Goal: Check status: Check status

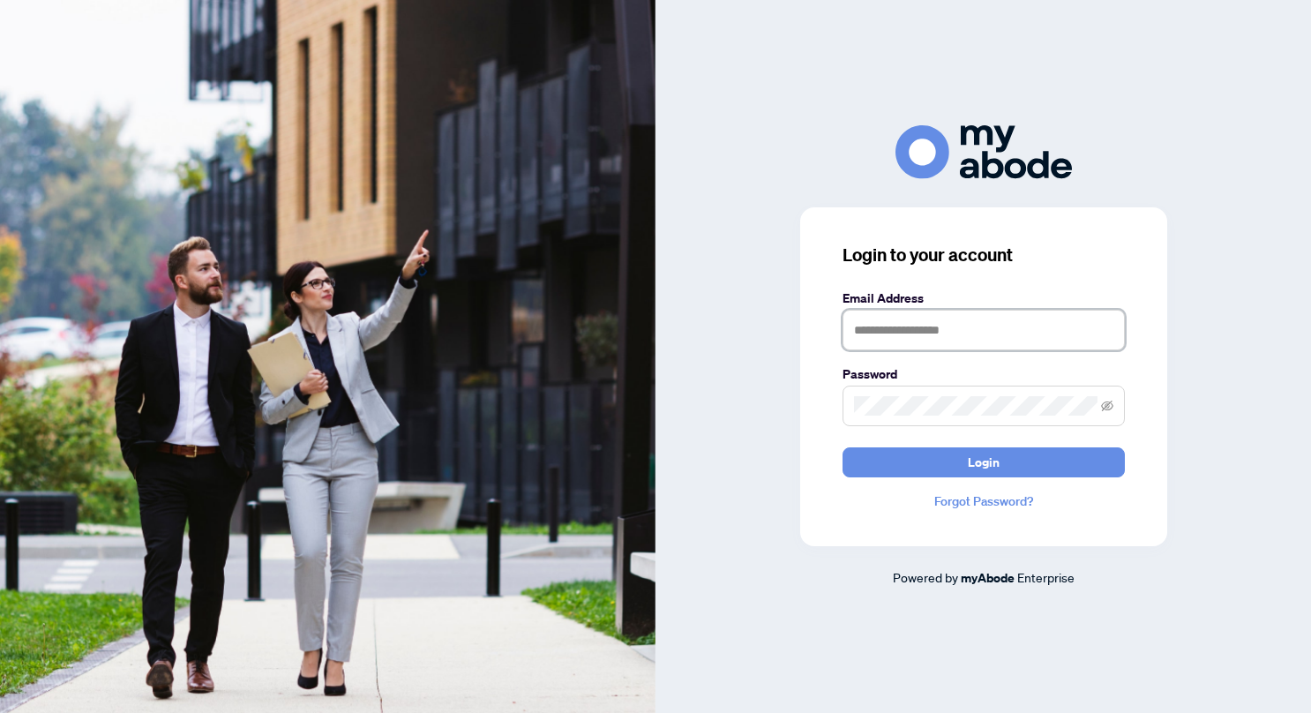
click at [879, 321] on input "text" at bounding box center [984, 330] width 282 height 41
type input "**********"
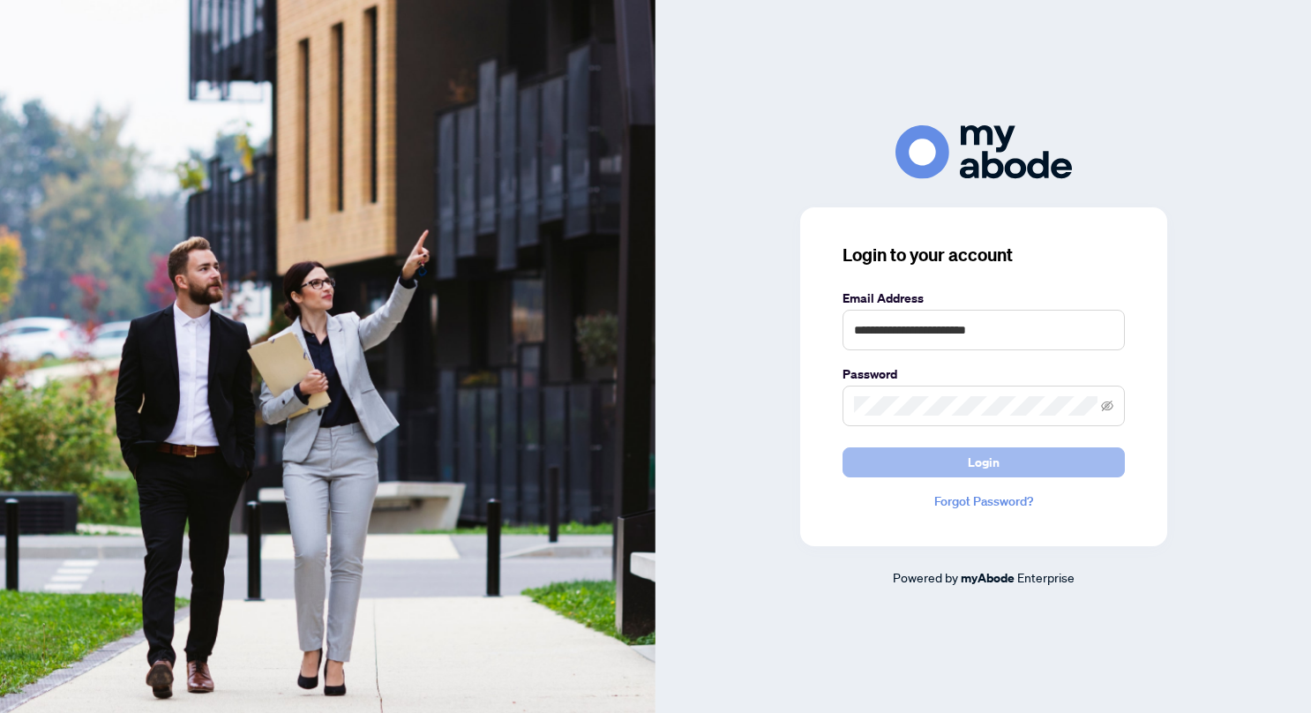
click at [980, 456] on span "Login" at bounding box center [984, 462] width 32 height 28
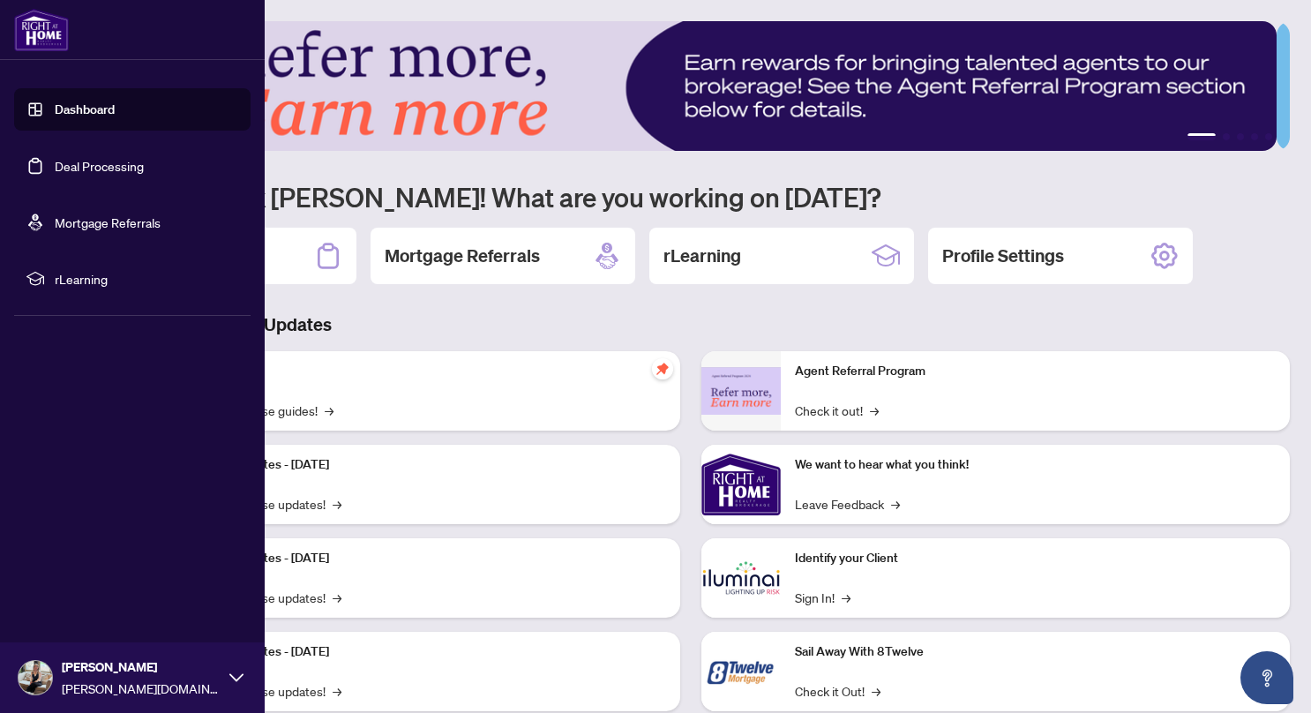
click at [81, 164] on link "Deal Processing" at bounding box center [99, 166] width 89 height 16
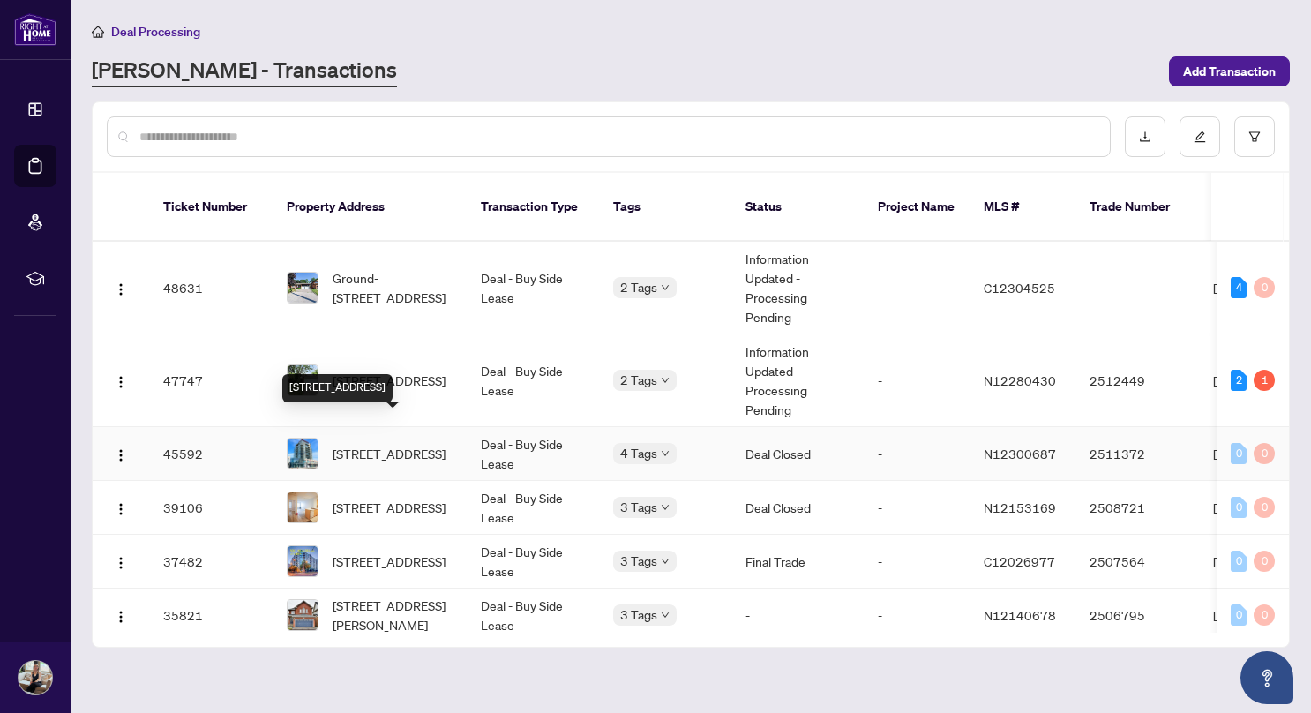
click at [415, 444] on span "[STREET_ADDRESS]" at bounding box center [389, 453] width 113 height 19
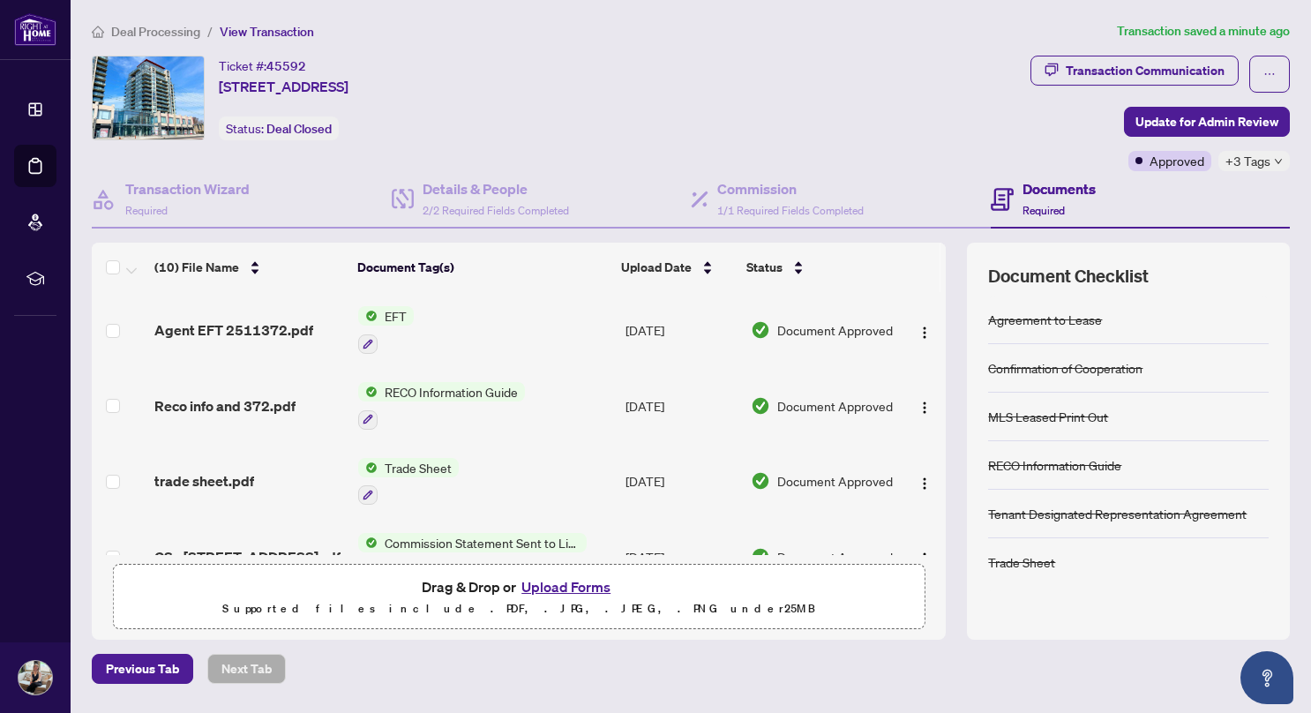
click at [790, 333] on span "Document Approved" at bounding box center [835, 329] width 116 height 19
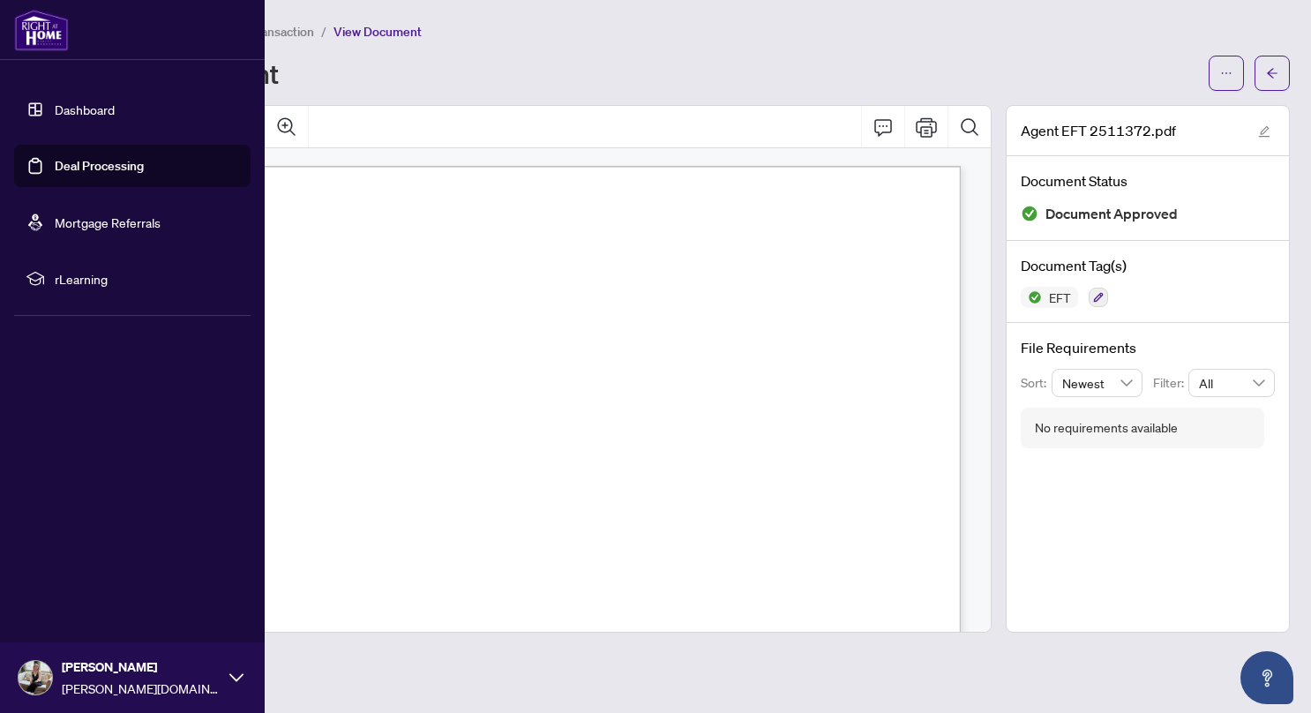
click at [100, 174] on link "Deal Processing" at bounding box center [99, 166] width 89 height 16
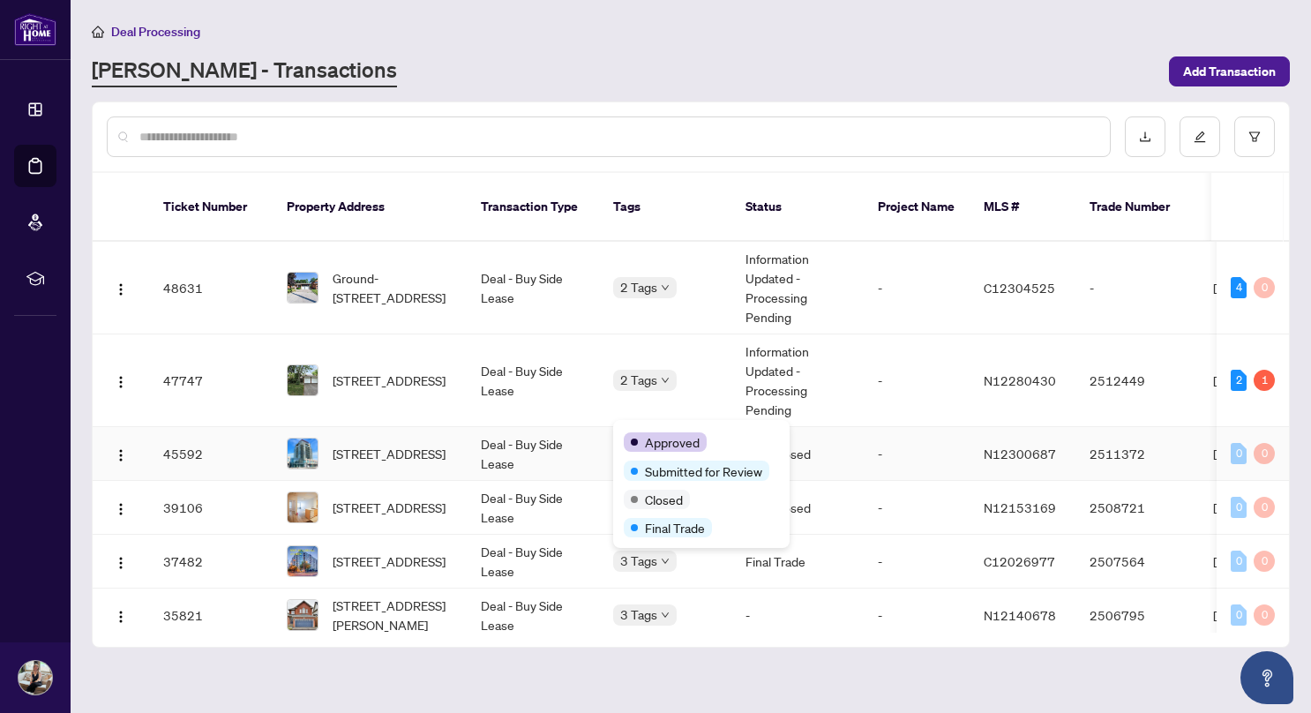
click at [662, 431] on div "Approved" at bounding box center [701, 441] width 155 height 21
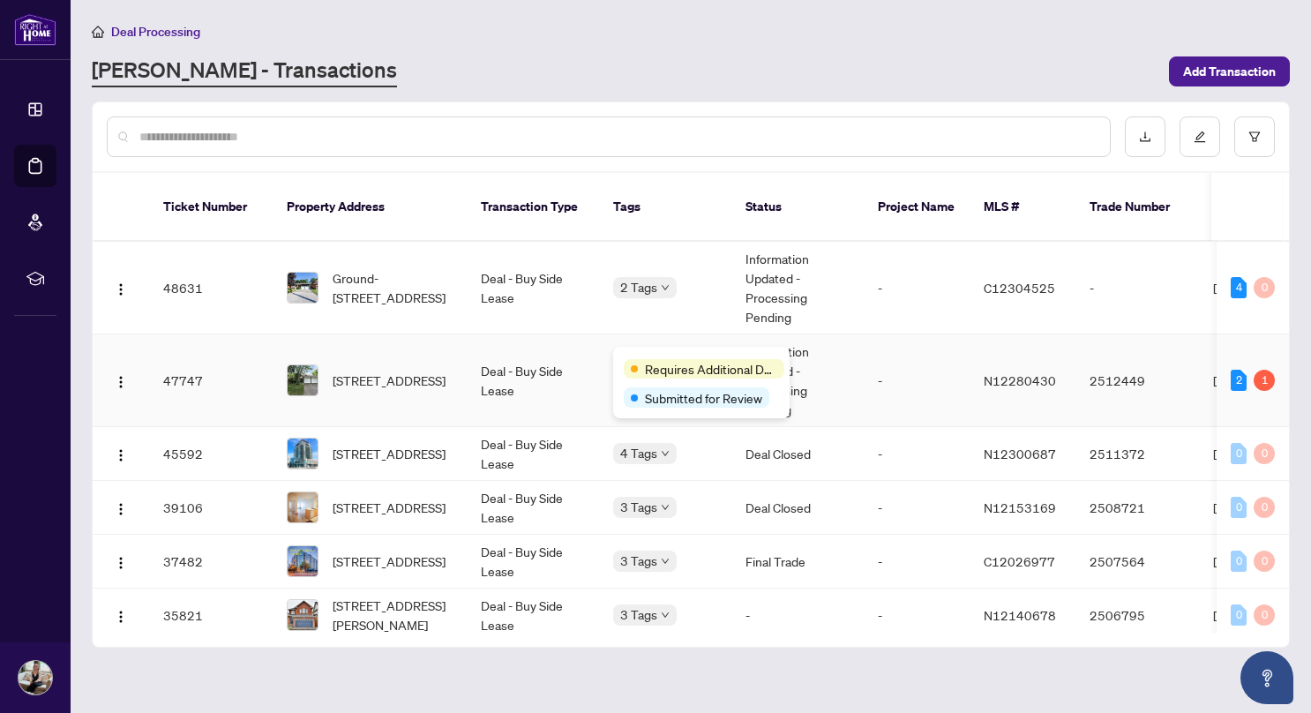
click at [667, 349] on div "Requires Additional Docs Submitted for Review" at bounding box center [701, 382] width 176 height 71
